Goal: Use online tool/utility: Utilize a website feature to perform a specific function

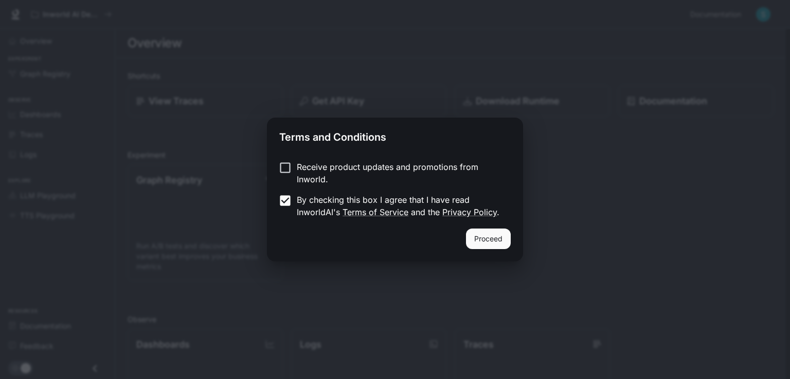
click at [489, 240] on button "Proceed" at bounding box center [488, 239] width 45 height 21
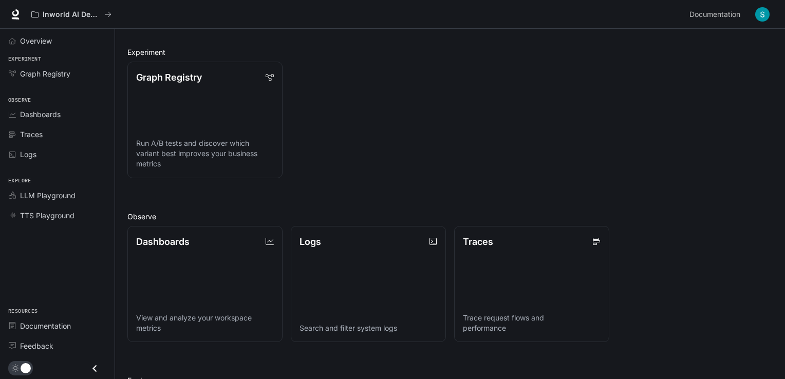
scroll to position [242, 0]
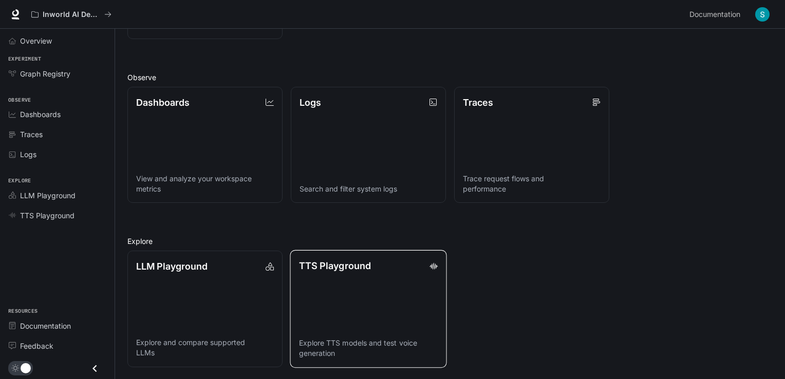
click at [378, 302] on link "TTS Playground Explore TTS models and test voice generation" at bounding box center [368, 309] width 157 height 118
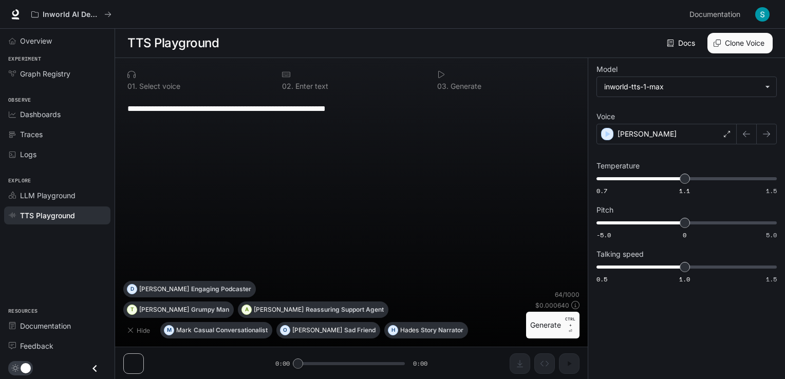
drag, startPoint x: 389, startPoint y: 109, endPoint x: 113, endPoint y: 118, distance: 275.6
click at [113, 118] on div "**********" at bounding box center [392, 190] width 785 height 380
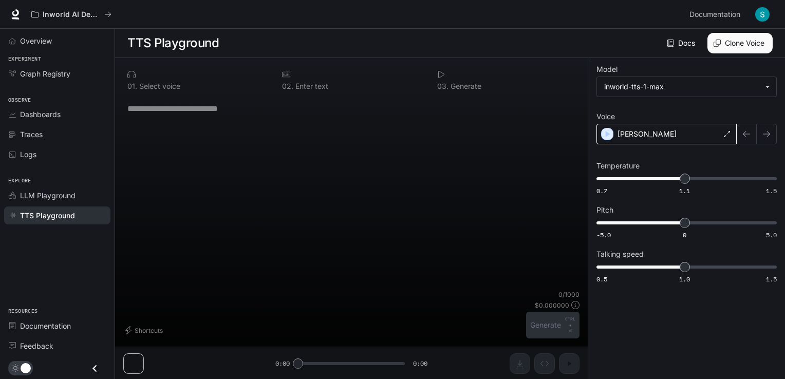
click at [699, 138] on div "[PERSON_NAME]" at bounding box center [667, 134] width 140 height 21
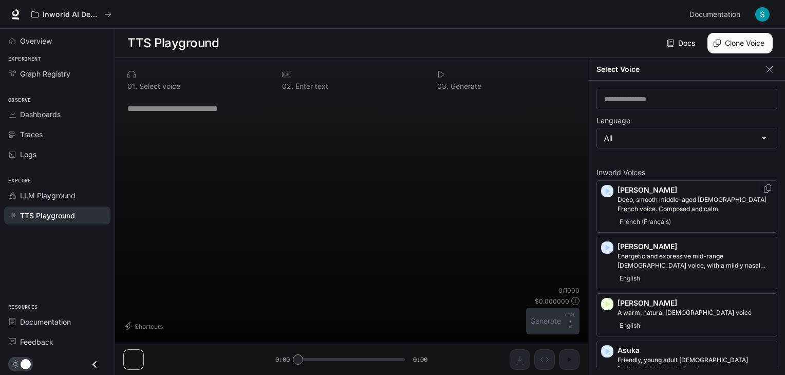
click at [608, 191] on icon "button" at bounding box center [608, 192] width 5 height 6
click at [617, 238] on div "[PERSON_NAME] and expressive mid-range [DEMOGRAPHIC_DATA] voice, with a mildly …" at bounding box center [687, 263] width 181 height 52
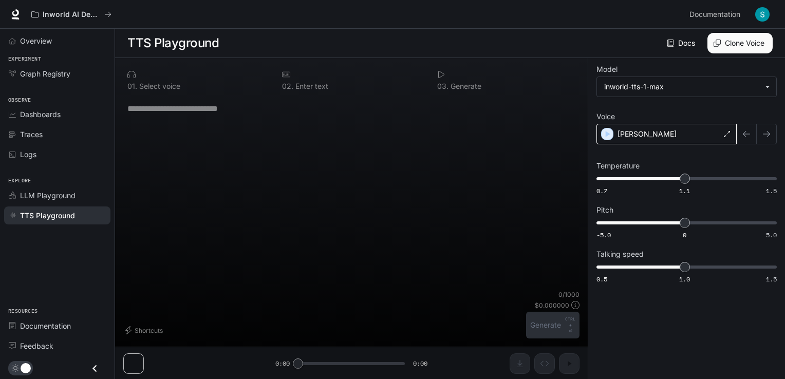
click at [632, 138] on div "[PERSON_NAME]" at bounding box center [667, 134] width 140 height 21
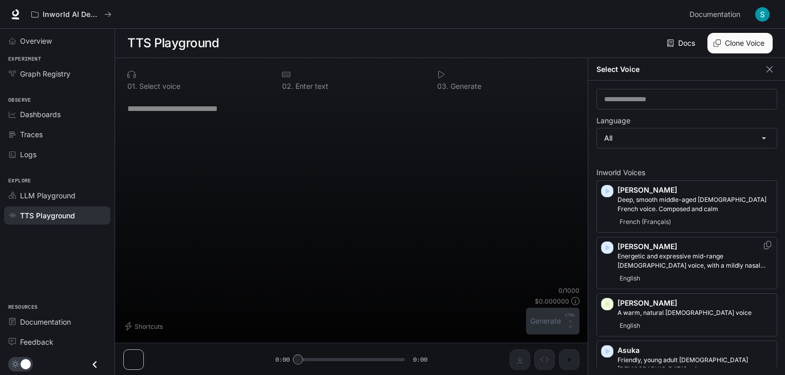
click at [608, 249] on icon "button" at bounding box center [607, 248] width 10 height 10
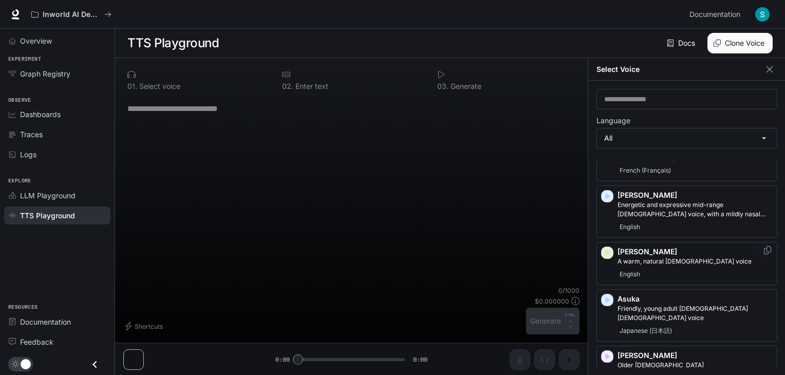
click at [606, 252] on icon "button" at bounding box center [608, 253] width 5 height 6
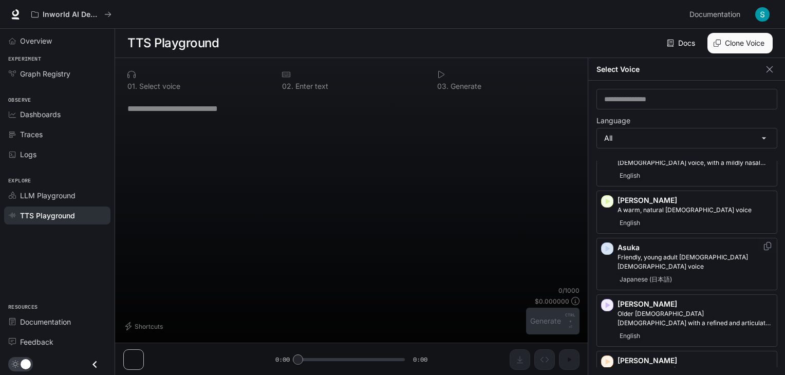
click at [610, 246] on icon "button" at bounding box center [607, 249] width 10 height 10
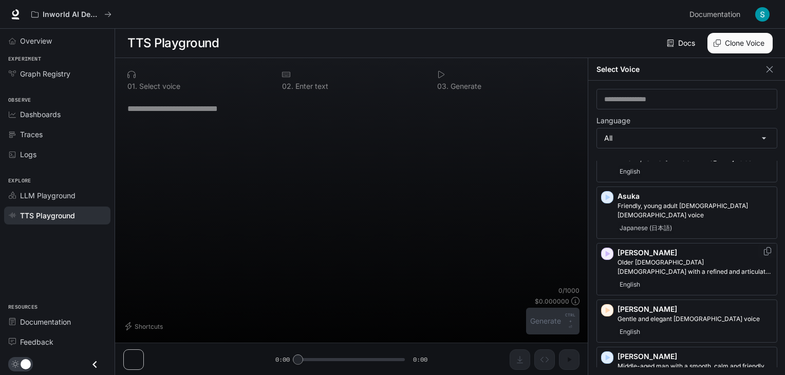
click at [608, 249] on icon "button" at bounding box center [607, 254] width 10 height 10
click at [609, 307] on icon "button" at bounding box center [608, 310] width 5 height 6
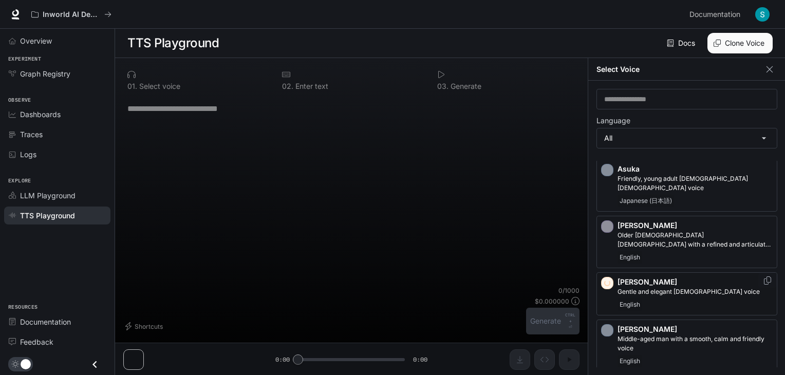
scroll to position [206, 0]
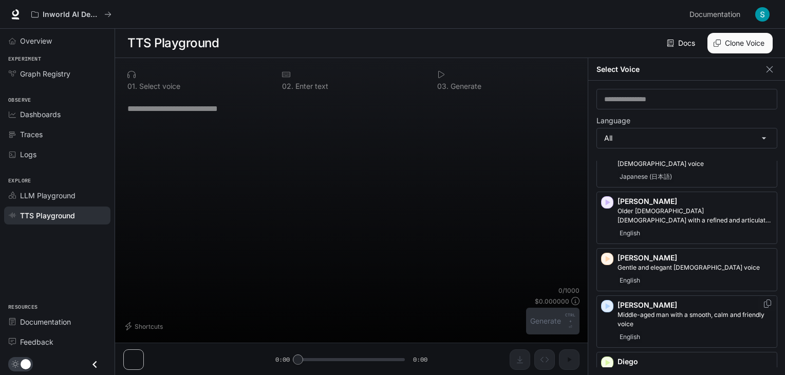
click at [607, 303] on icon "button" at bounding box center [608, 306] width 5 height 6
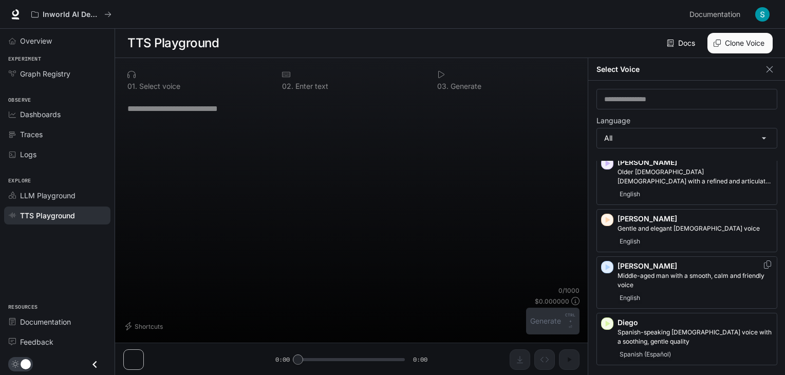
scroll to position [257, 0]
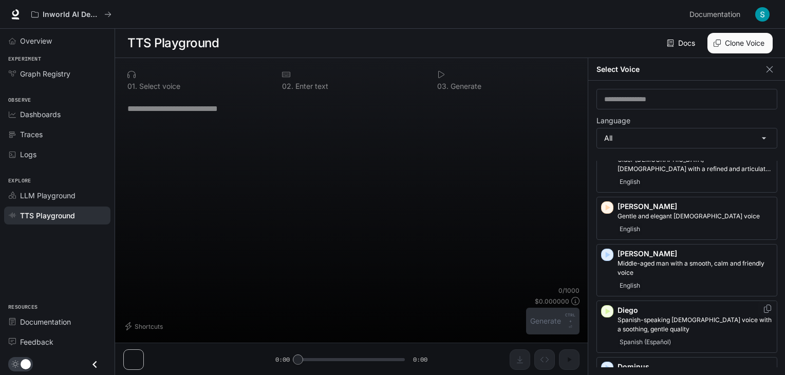
click at [607, 308] on icon "button" at bounding box center [608, 311] width 5 height 6
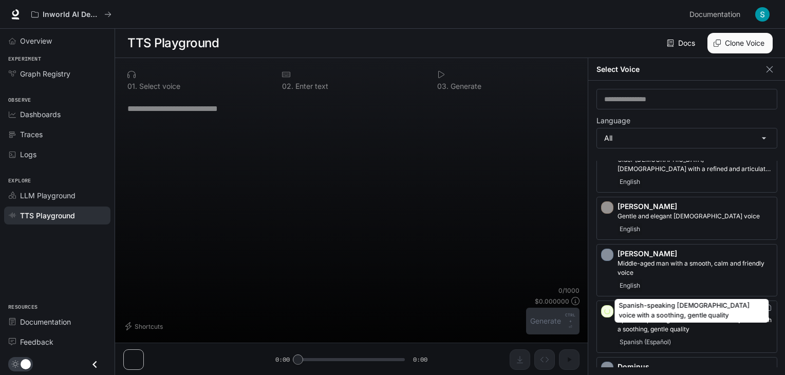
scroll to position [308, 0]
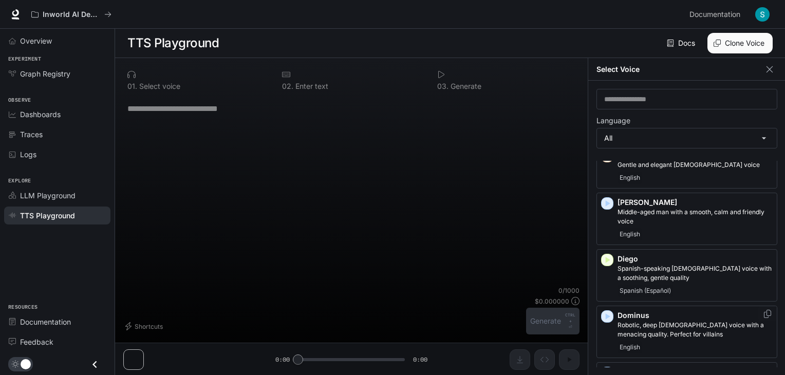
click at [607, 314] on icon "button" at bounding box center [608, 317] width 5 height 6
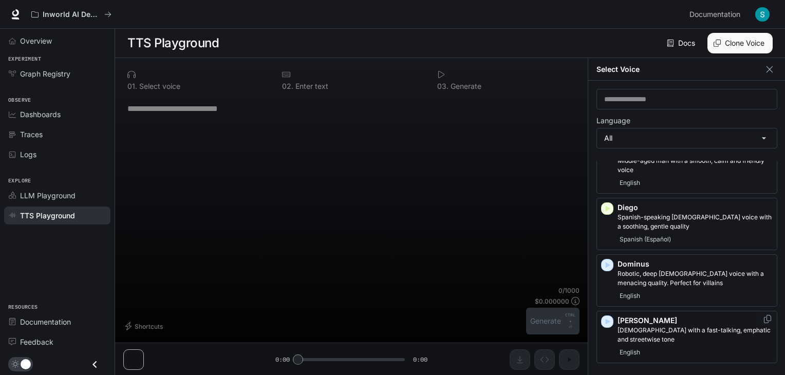
click at [609, 319] on icon "button" at bounding box center [608, 322] width 5 height 6
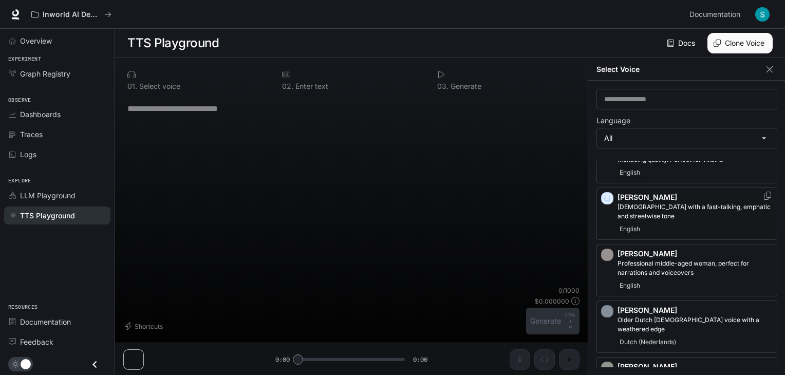
scroll to position [514, 0]
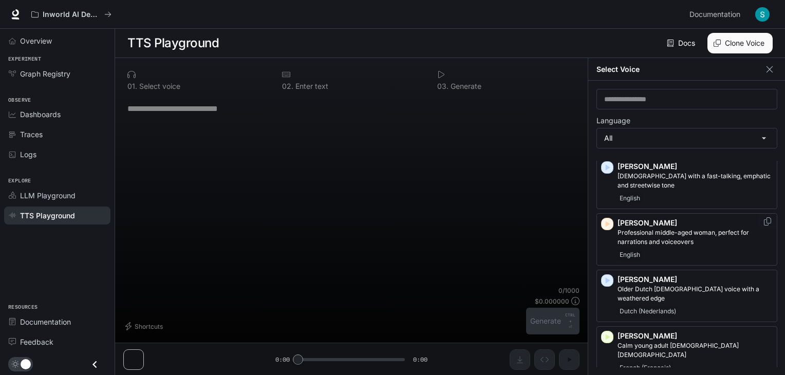
click at [607, 221] on icon "button" at bounding box center [608, 224] width 5 height 6
click at [606, 278] on icon "button" at bounding box center [608, 281] width 5 height 6
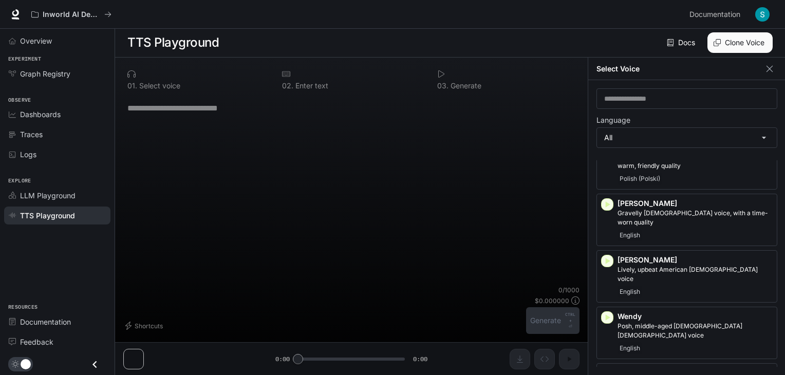
scroll to position [2397, 0]
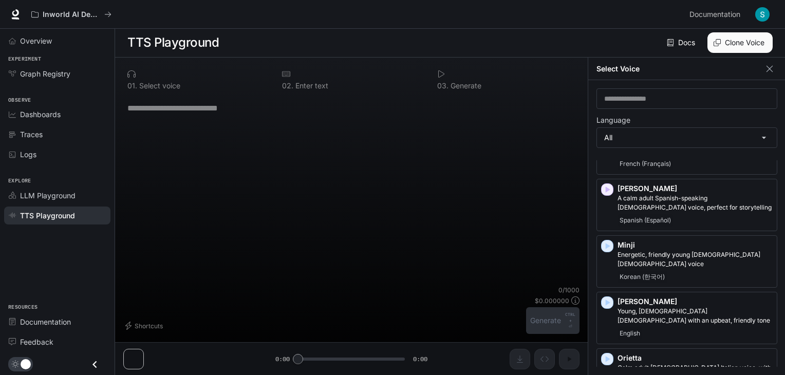
scroll to position [1575, 0]
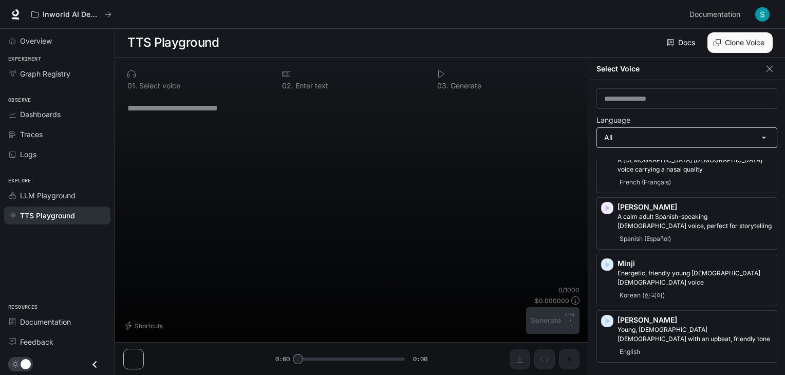
click at [770, 136] on body "**********" at bounding box center [392, 187] width 785 height 376
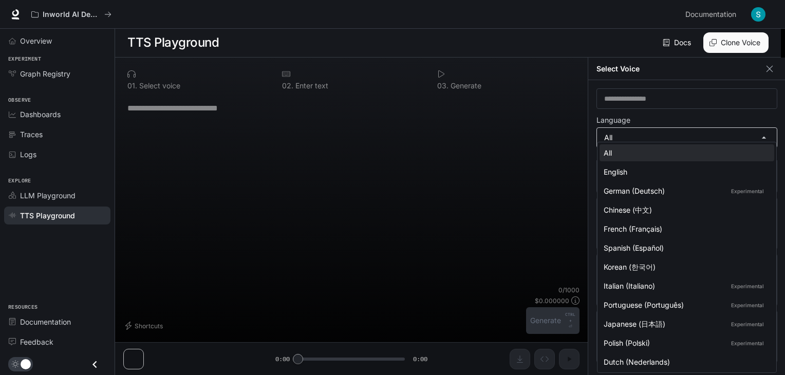
scroll to position [0, 0]
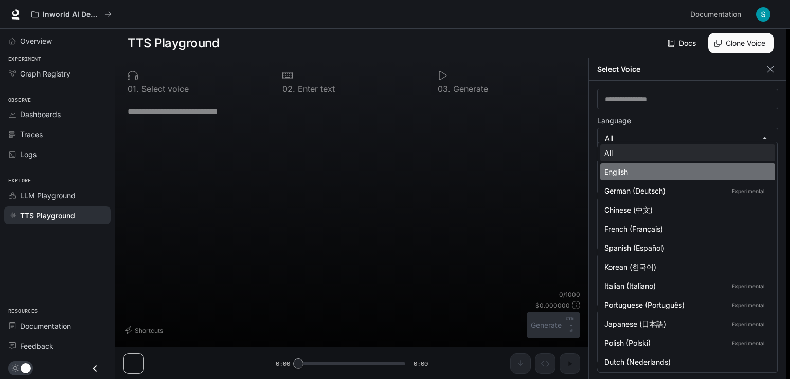
click at [635, 173] on div "English" at bounding box center [685, 172] width 162 height 11
type input "*****"
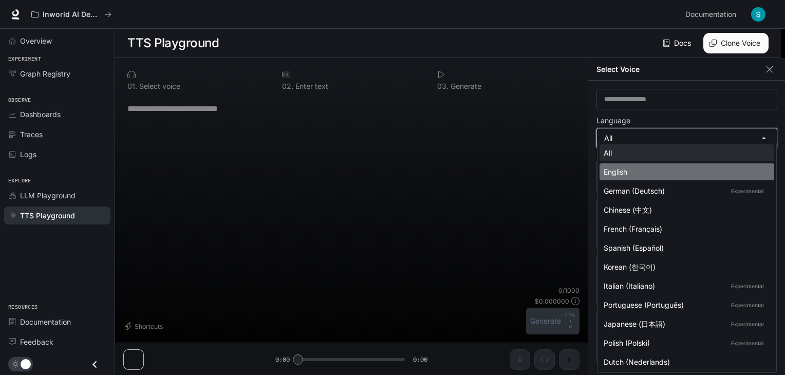
scroll to position [560, 0]
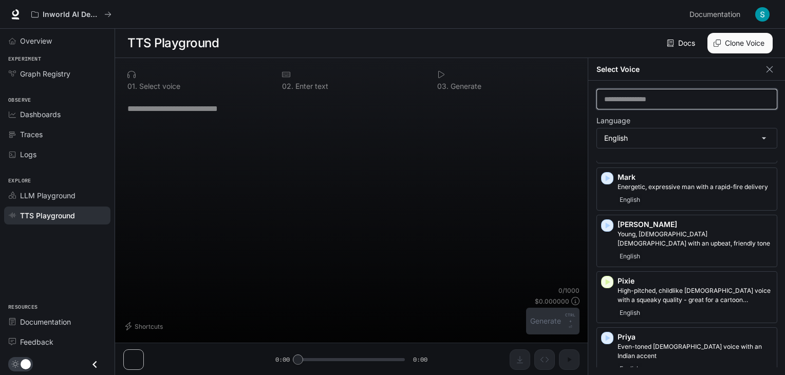
click at [642, 99] on input "text" at bounding box center [687, 99] width 180 height 10
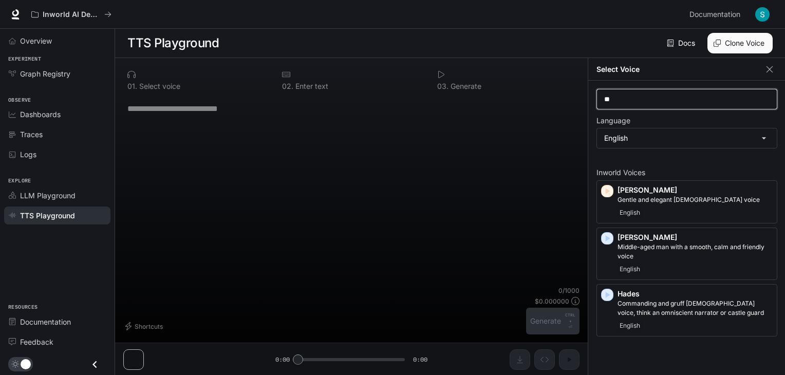
scroll to position [0, 0]
type input "**"
click at [607, 190] on icon "button" at bounding box center [608, 192] width 5 height 6
click at [606, 241] on icon "button" at bounding box center [608, 239] width 5 height 6
click at [599, 298] on div "Hades Commanding and gruff [DEMOGRAPHIC_DATA] voice, think an omniscient narrat…" at bounding box center [687, 310] width 181 height 52
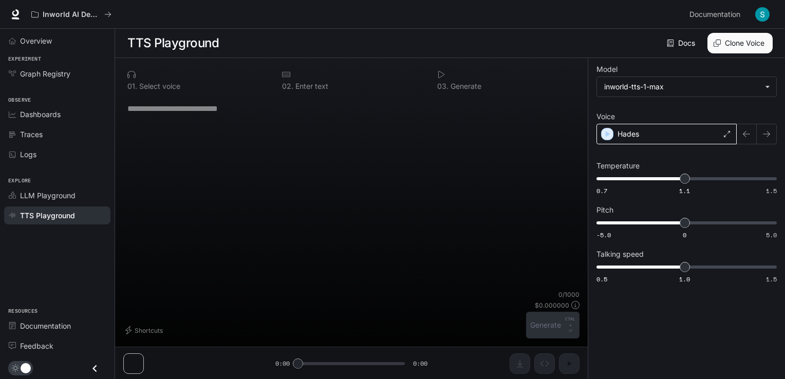
click at [638, 129] on p "Hades" at bounding box center [629, 134] width 22 height 10
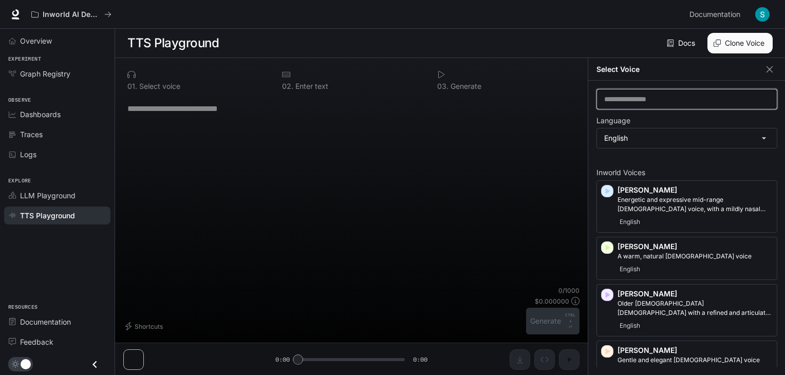
click at [635, 99] on input "text" at bounding box center [687, 99] width 180 height 10
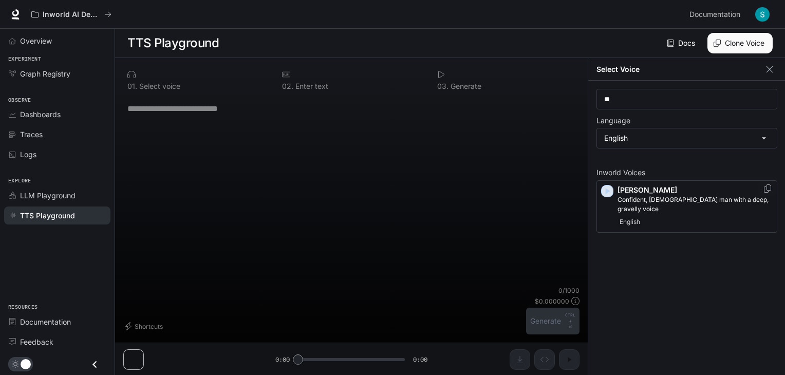
click at [606, 191] on icon "button" at bounding box center [608, 192] width 5 height 6
click at [631, 103] on input "**" at bounding box center [687, 99] width 180 height 10
type input "*"
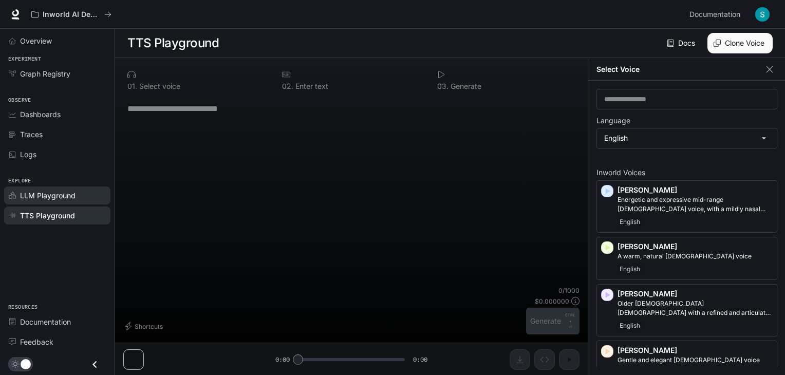
click at [39, 193] on span "LLM Playground" at bounding box center [48, 195] width 56 height 11
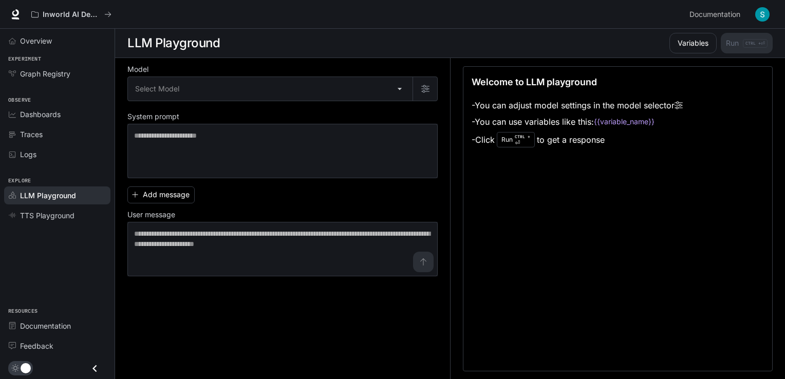
click at [518, 138] on p "CTRL + ⏎" at bounding box center [522, 140] width 15 height 12
click at [27, 137] on span "Traces" at bounding box center [31, 134] width 23 height 11
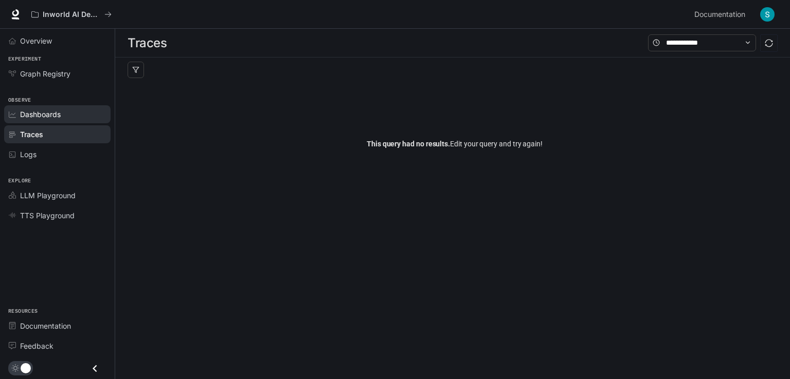
click at [36, 112] on span "Dashboards" at bounding box center [40, 114] width 41 height 11
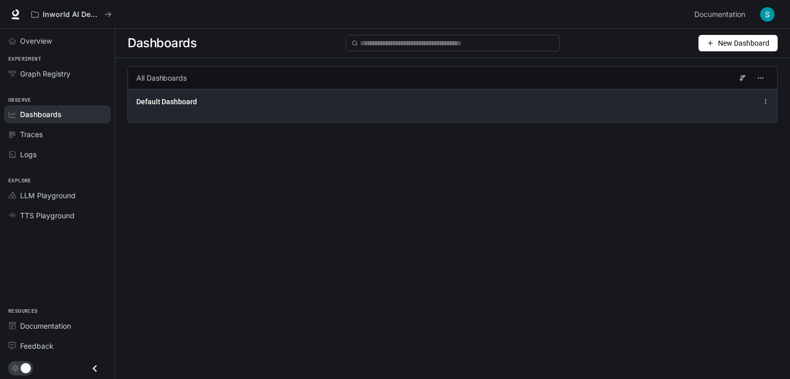
click at [183, 102] on span "Default Dashboard" at bounding box center [166, 102] width 61 height 10
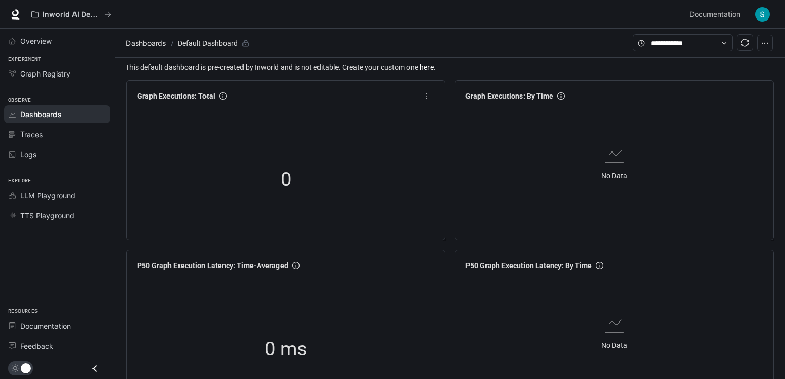
click at [202, 107] on div at bounding box center [286, 109] width 306 height 8
click at [589, 134] on div "No Data" at bounding box center [615, 161] width 306 height 112
click at [639, 156] on div "No Data" at bounding box center [615, 161] width 306 height 112
